Goal: Information Seeking & Learning: Understand process/instructions

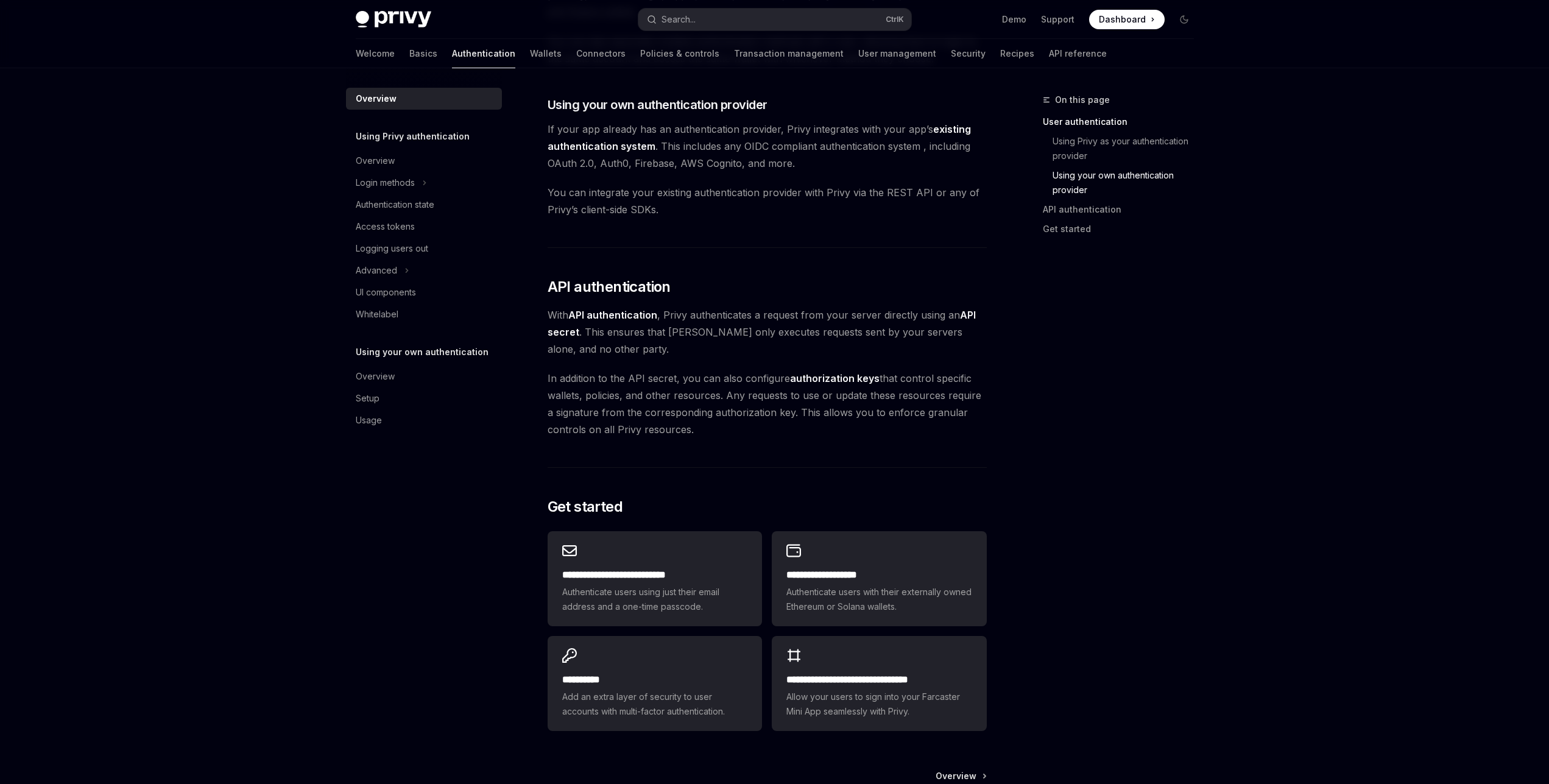
scroll to position [761, 0]
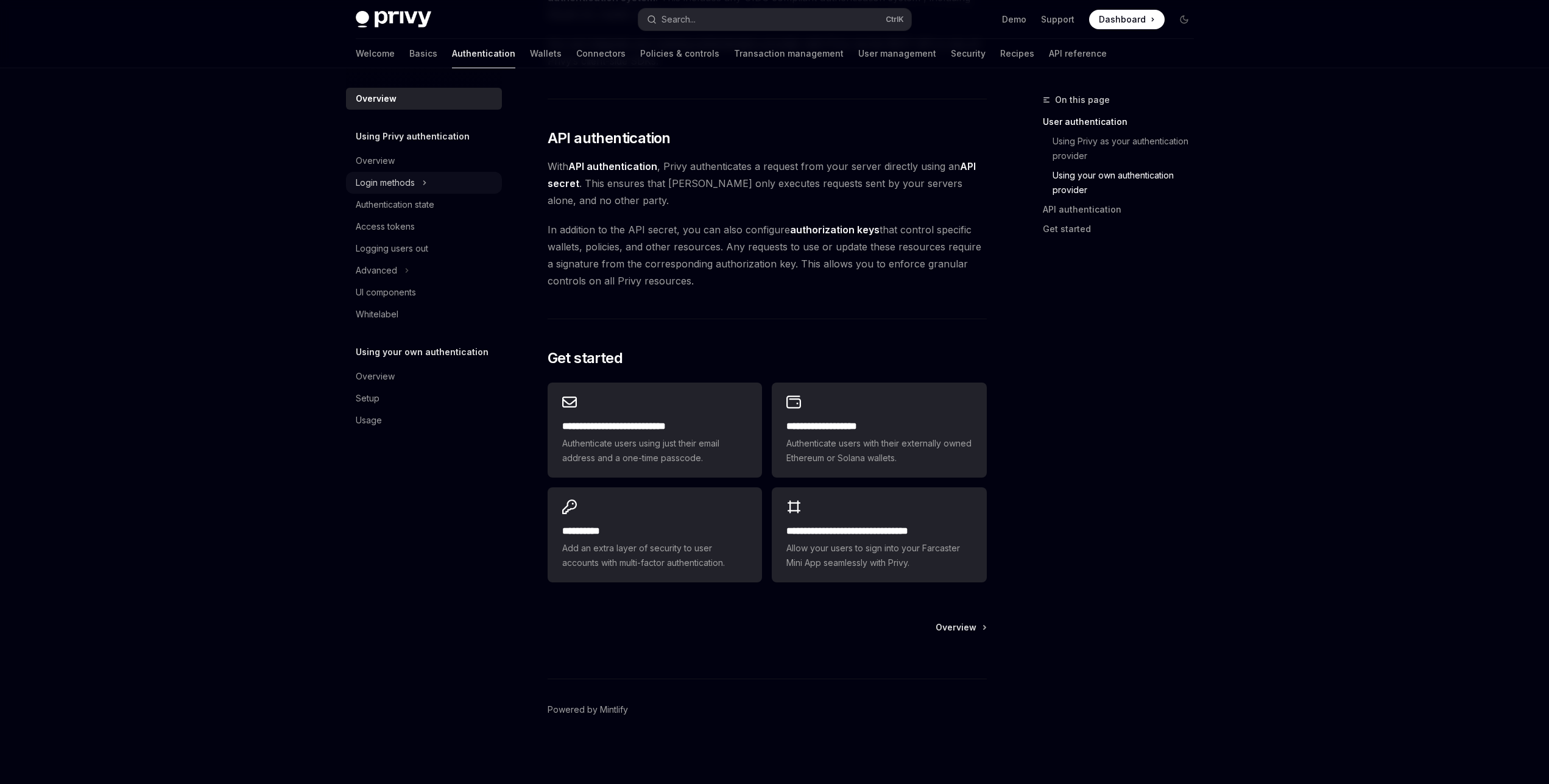
click at [398, 184] on div "Login methods" at bounding box center [386, 182] width 59 height 15
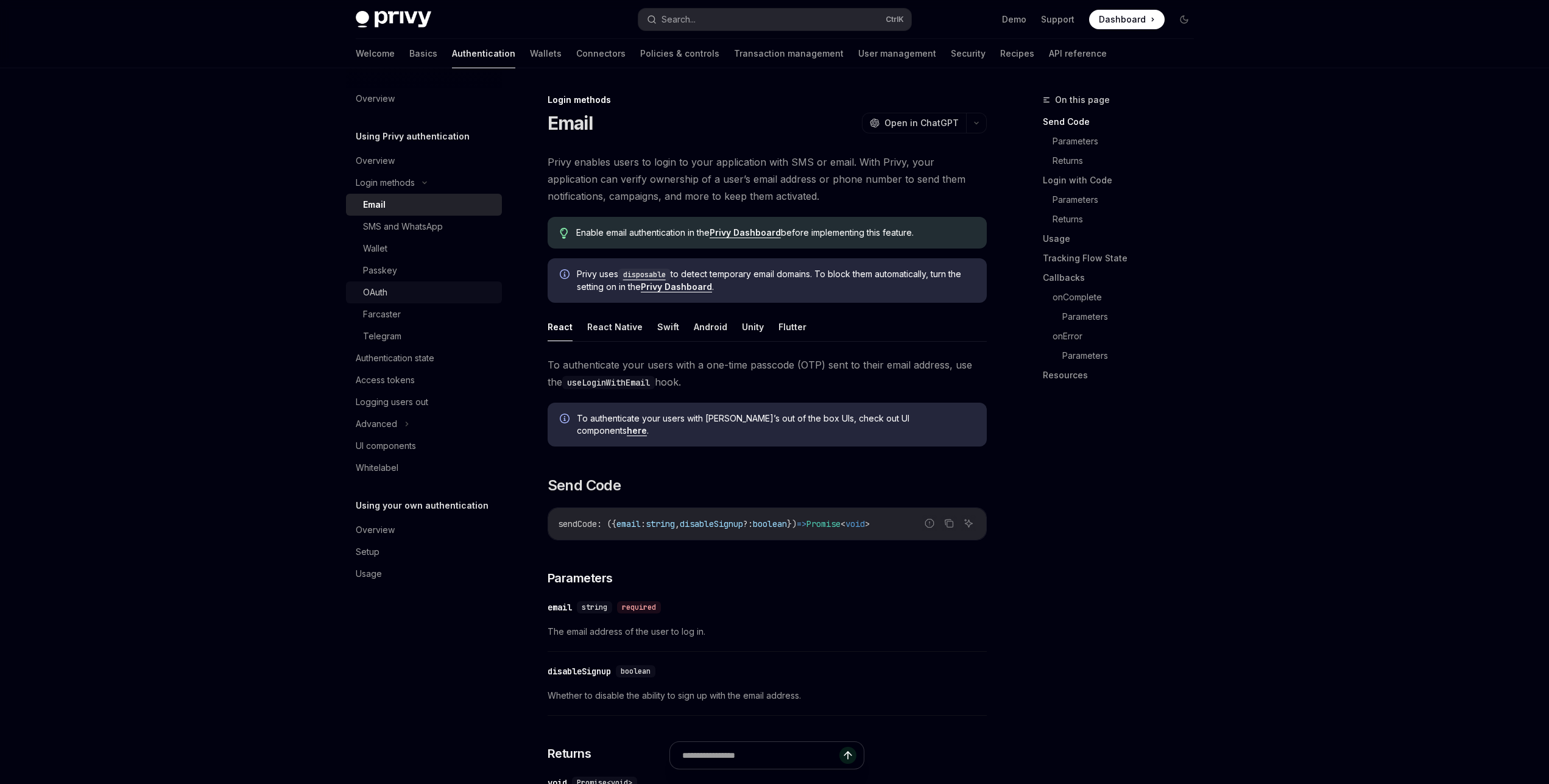
click at [377, 288] on div "OAuth" at bounding box center [375, 292] width 25 height 15
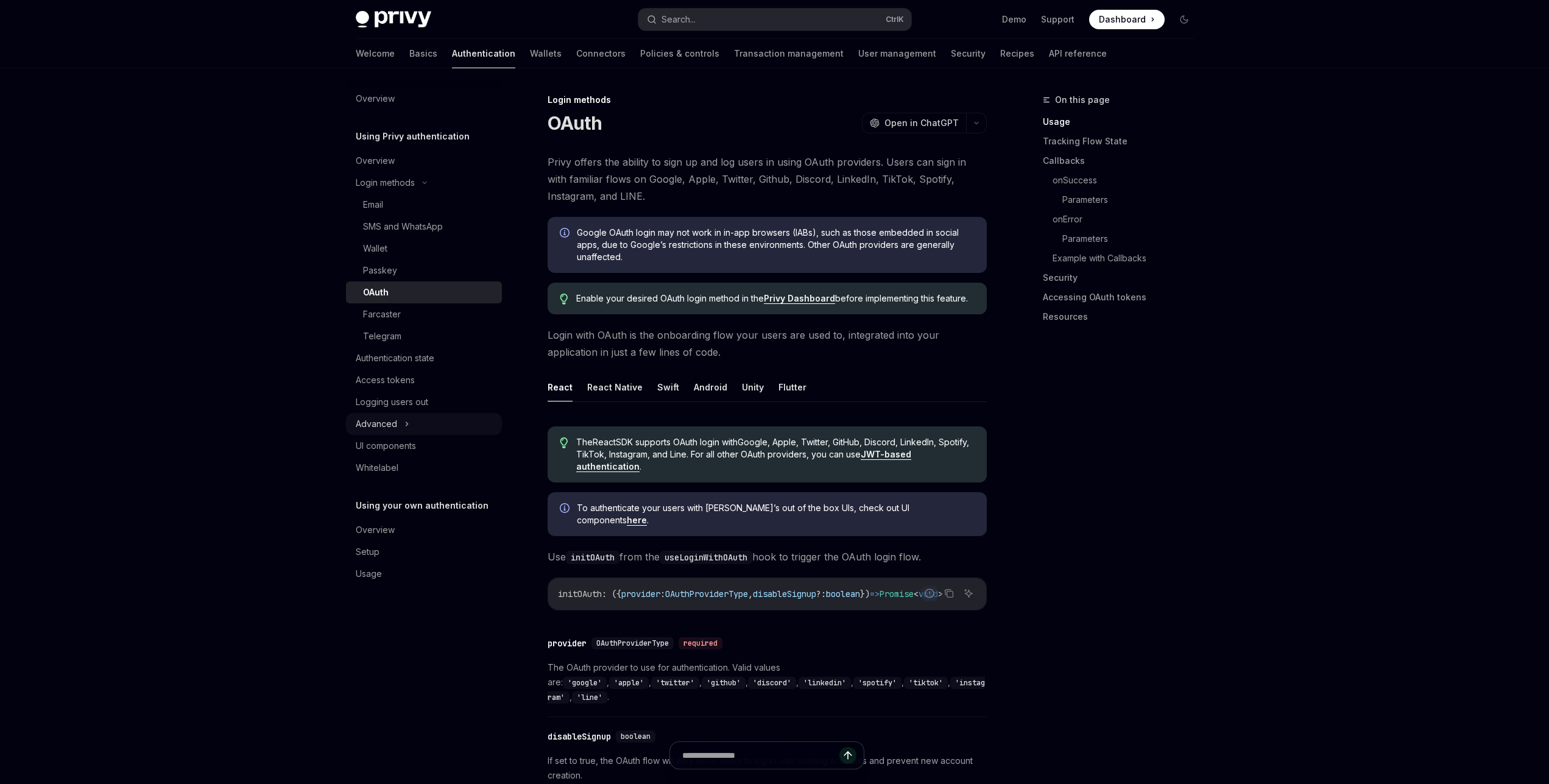
click at [393, 420] on div "Advanced" at bounding box center [377, 424] width 41 height 15
click at [384, 160] on div "Overview" at bounding box center [375, 161] width 39 height 15
type textarea "*"
